Goal: Communication & Community: Answer question/provide support

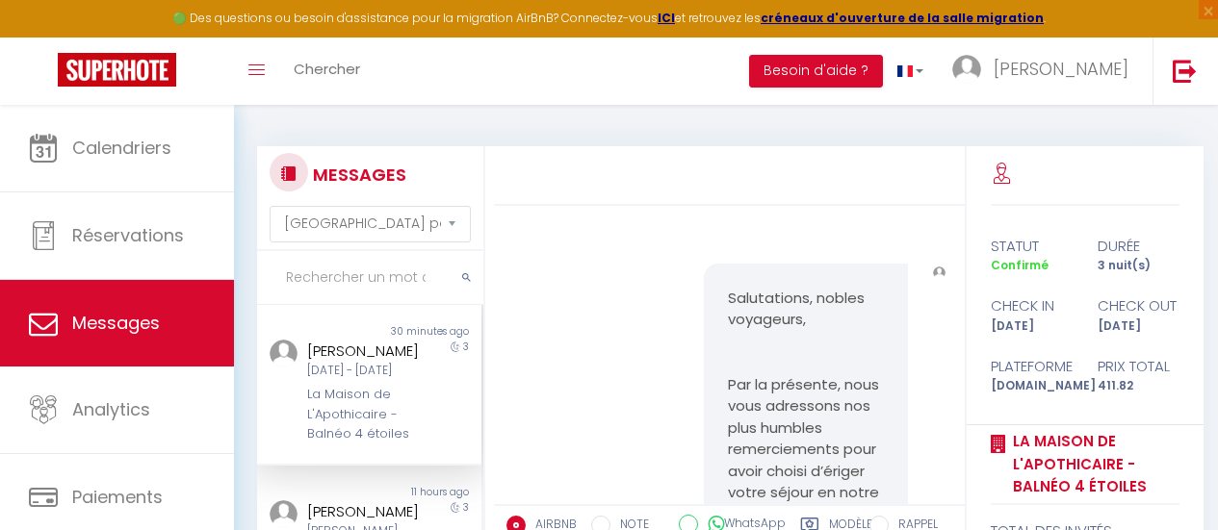
select select "message"
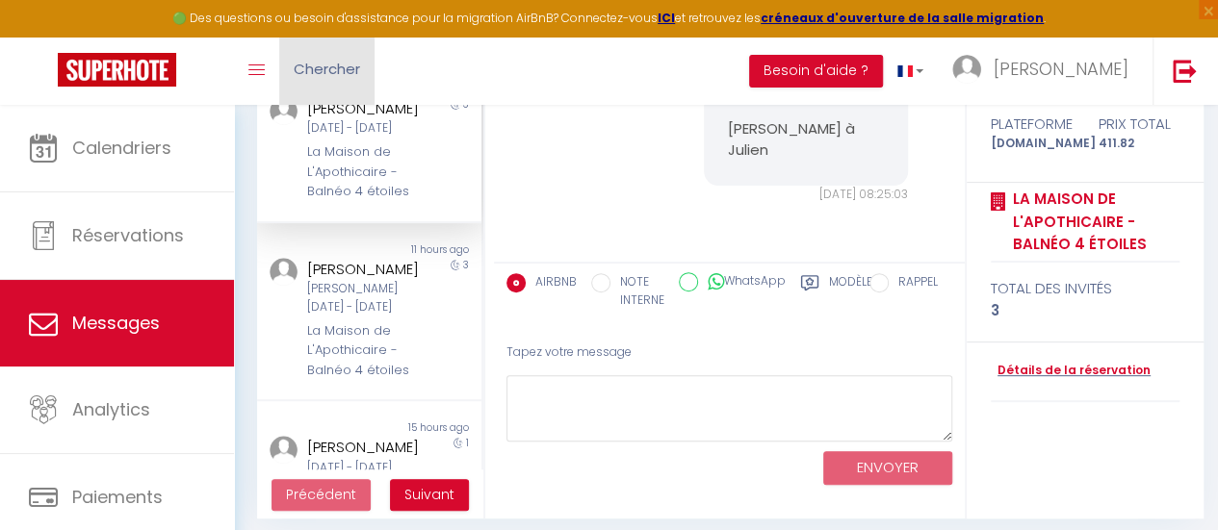
scroll to position [253, 0]
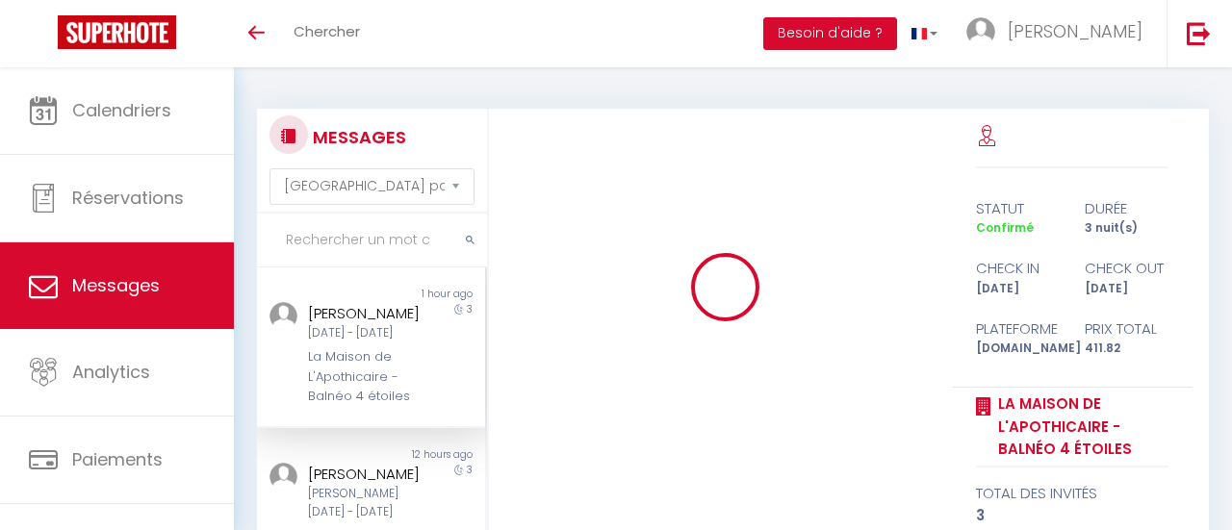
select select "message"
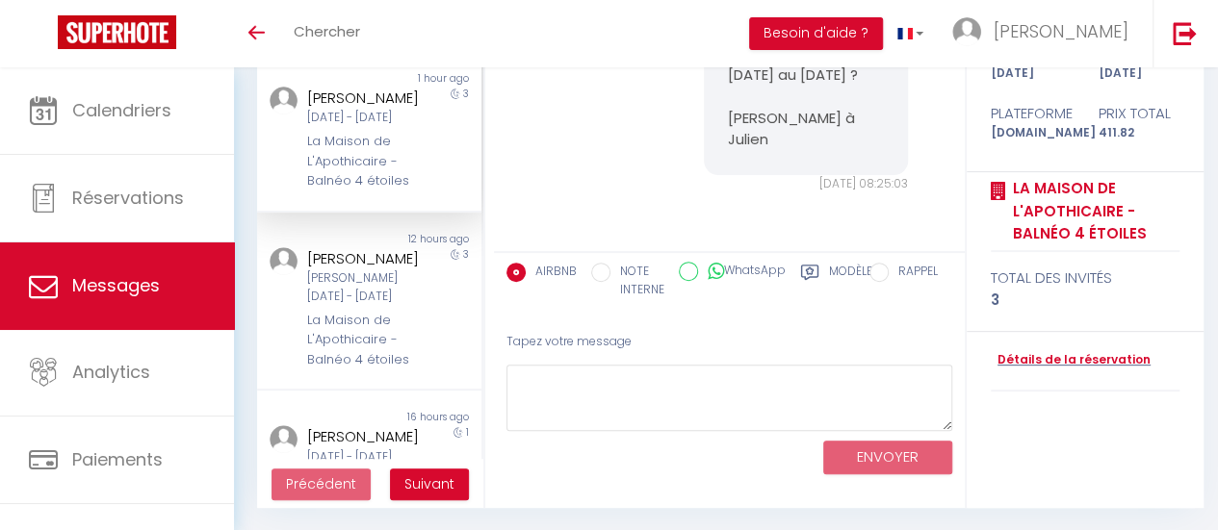
scroll to position [5800, 0]
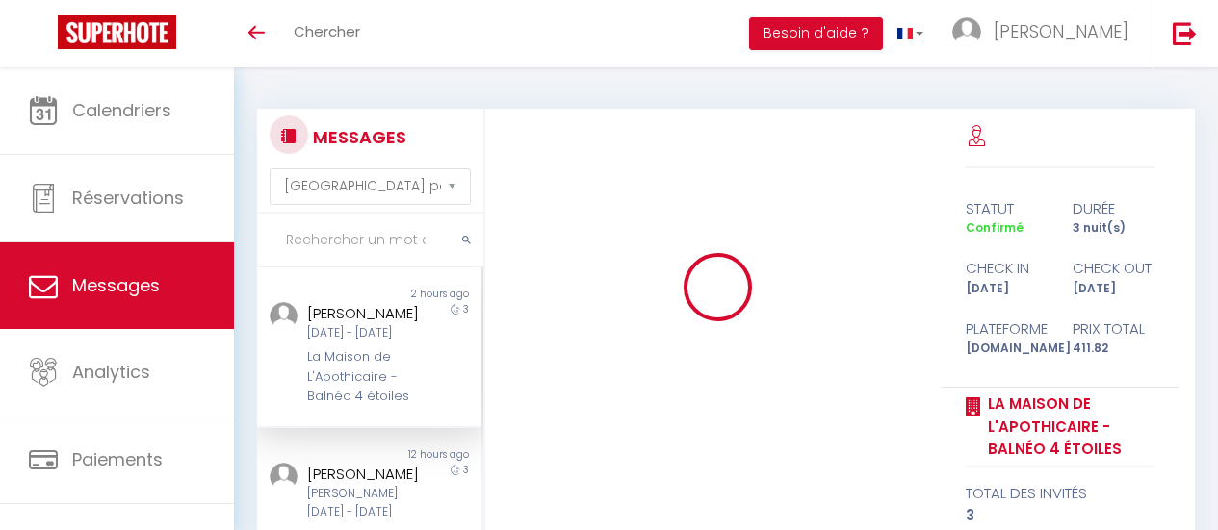
select select "message"
